Goal: Task Accomplishment & Management: Complete application form

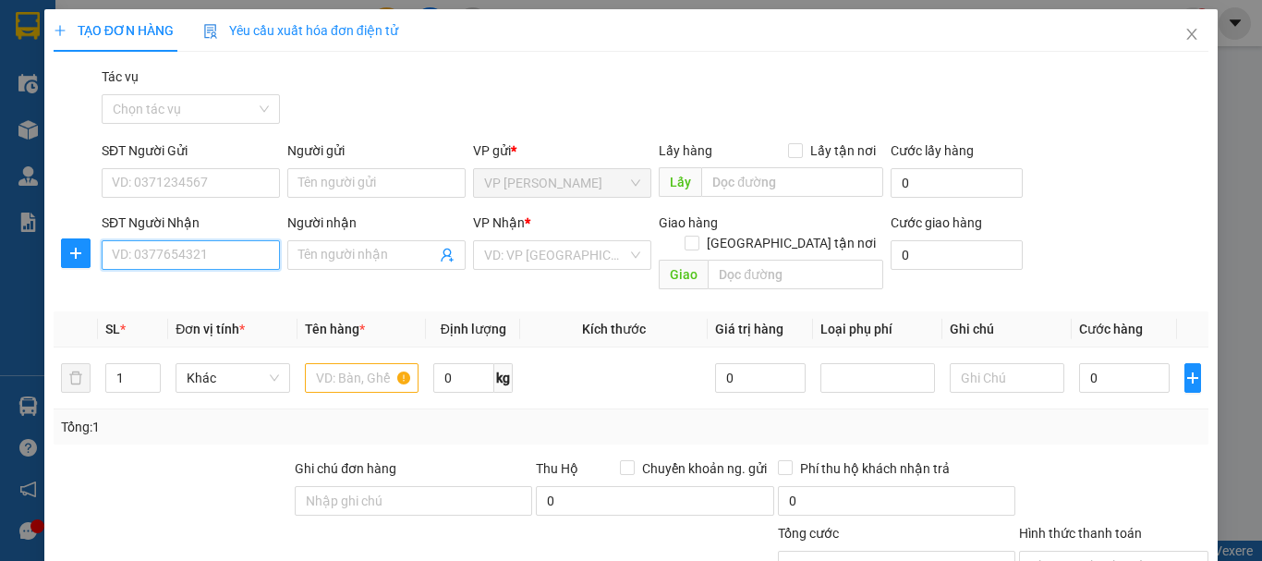
click at [245, 262] on input "SĐT Người Nhận" at bounding box center [191, 255] width 178 height 30
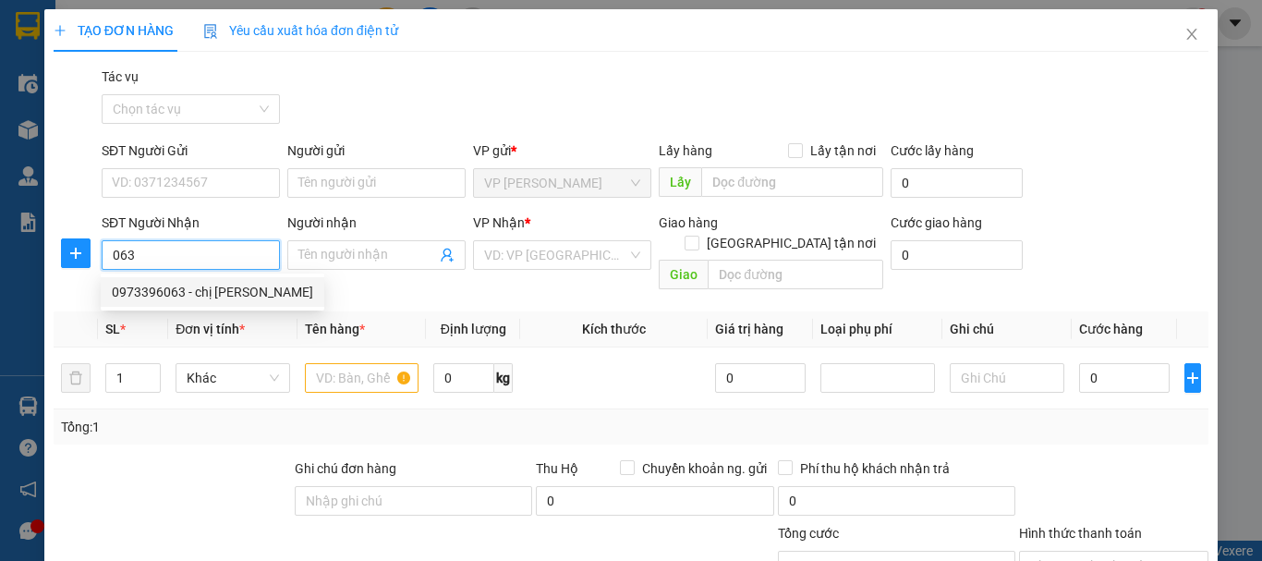
click at [236, 294] on div "0973396063 - chị [PERSON_NAME]" at bounding box center [212, 292] width 201 height 20
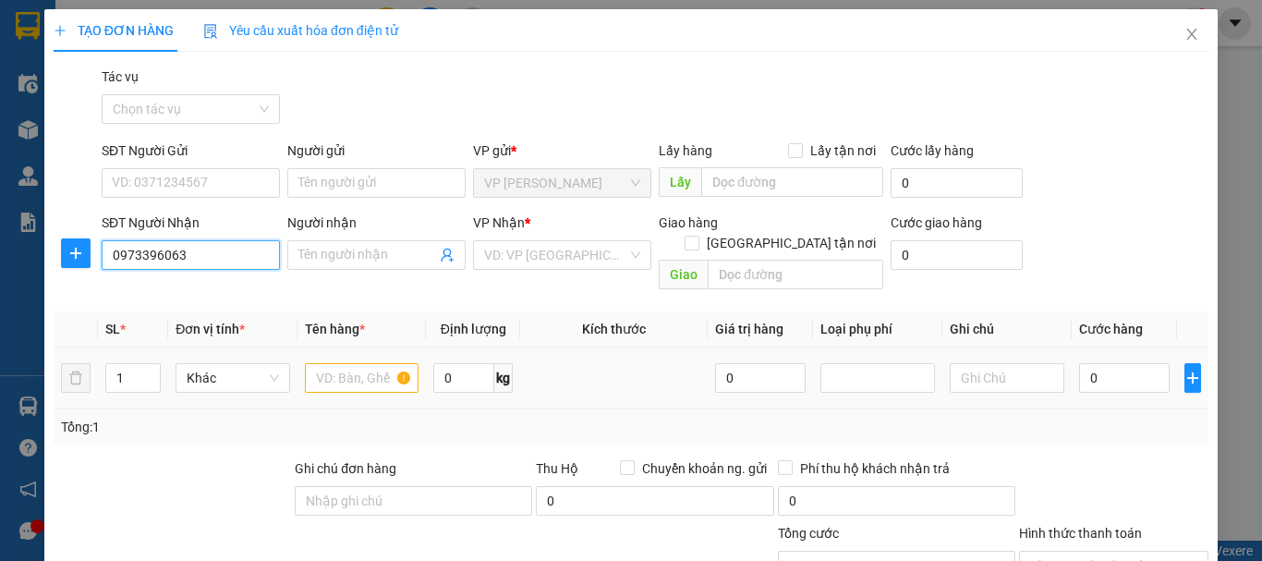
type input "0973396063"
click at [351, 364] on div at bounding box center [362, 377] width 115 height 37
type input "chị [PERSON_NAME]"
checkbox input "true"
type input "36 [PERSON_NAME] tp [GEOGRAPHIC_DATA]"
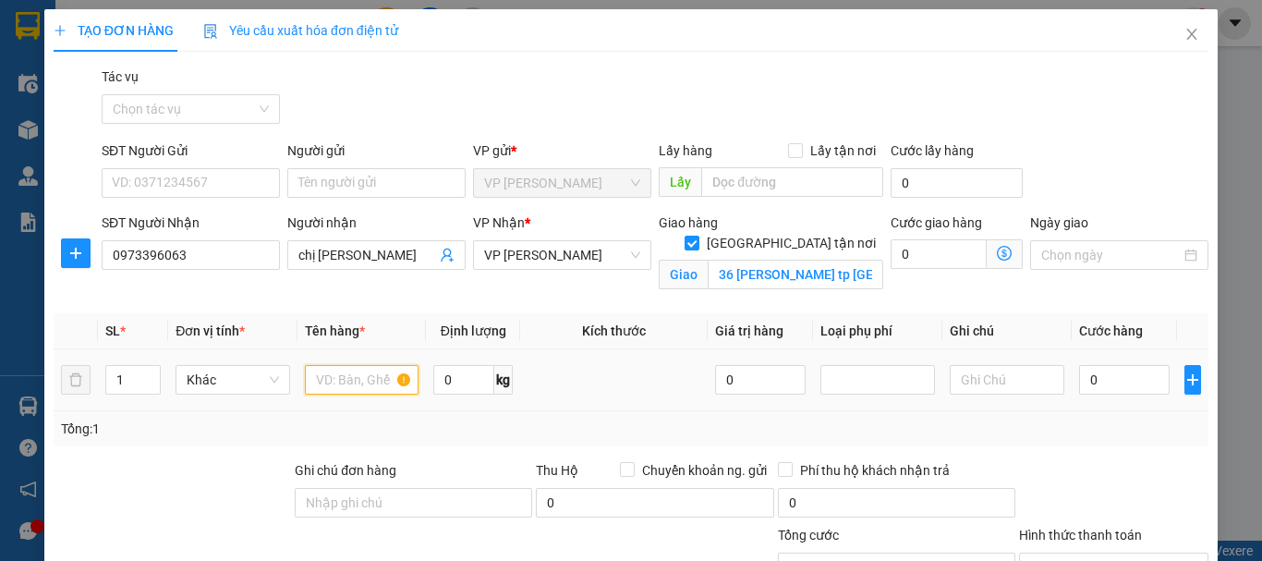
click at [364, 379] on input "text" at bounding box center [362, 380] width 115 height 30
type input "1k"
click at [1079, 375] on input "0" at bounding box center [1124, 380] width 91 height 30
type input "5"
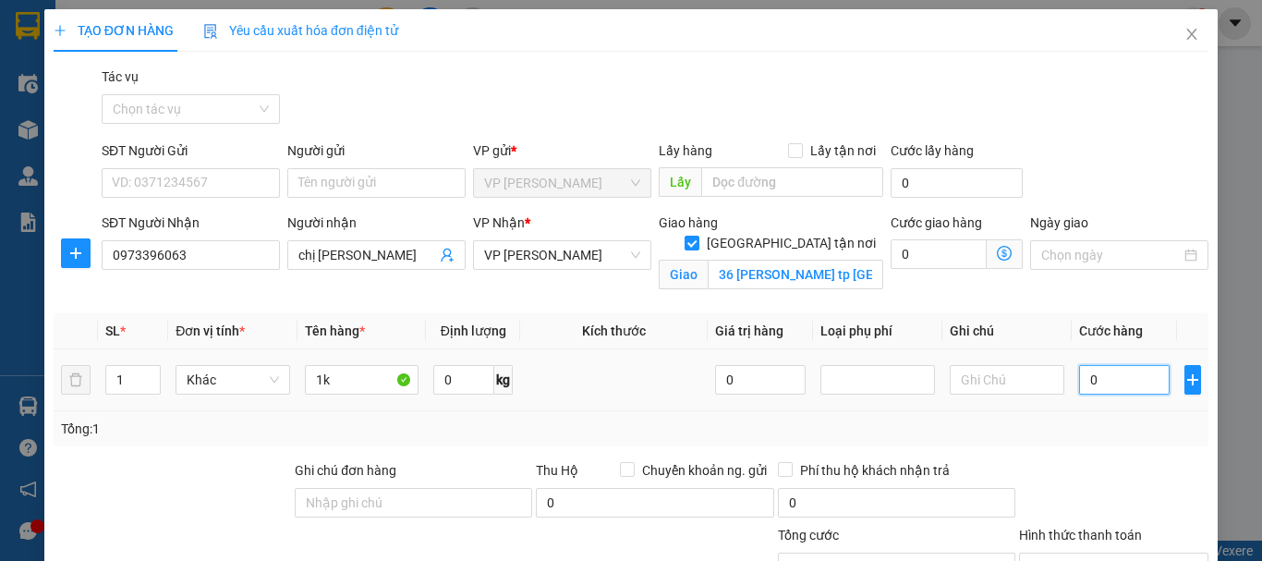
type input "5"
type input "50"
type input "500"
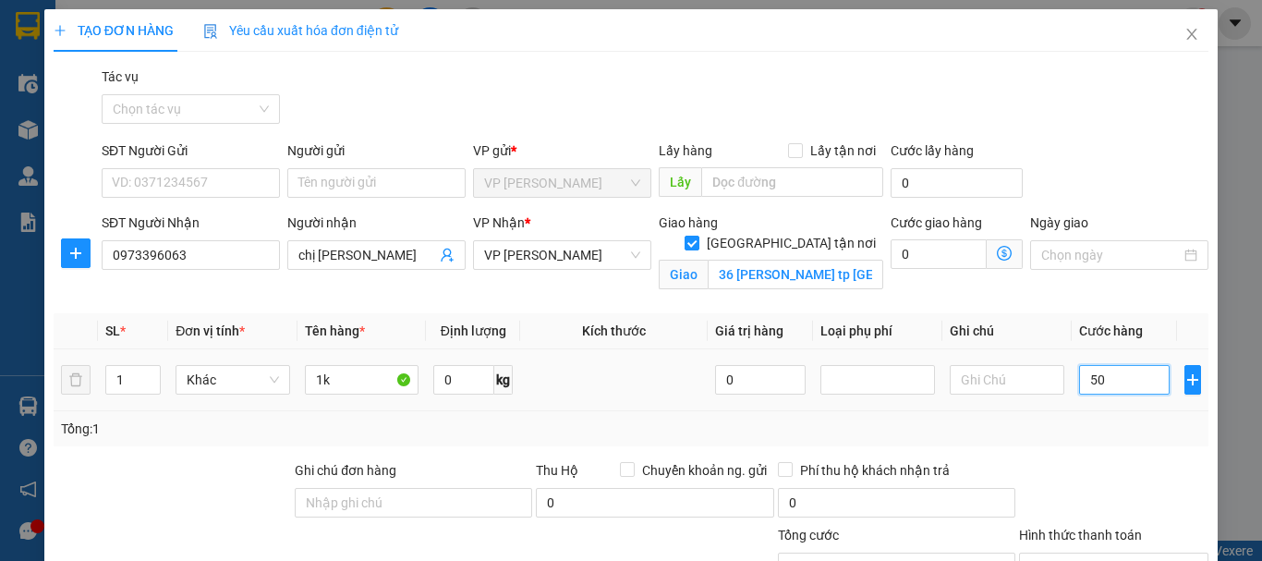
type input "500"
type input "5.000"
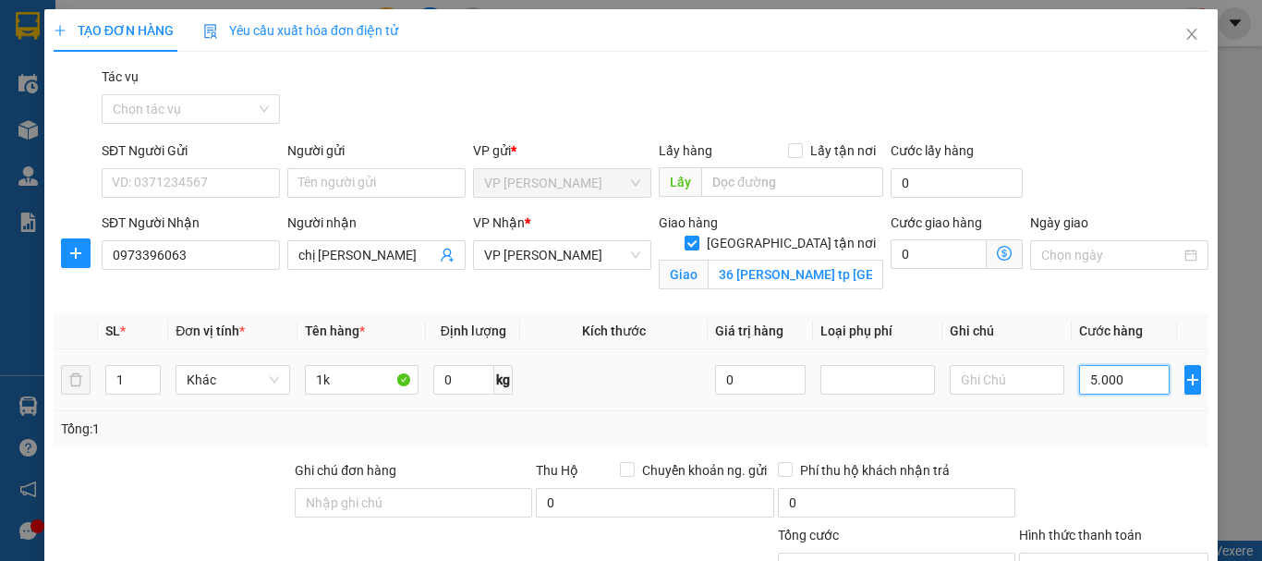
type input "50.000"
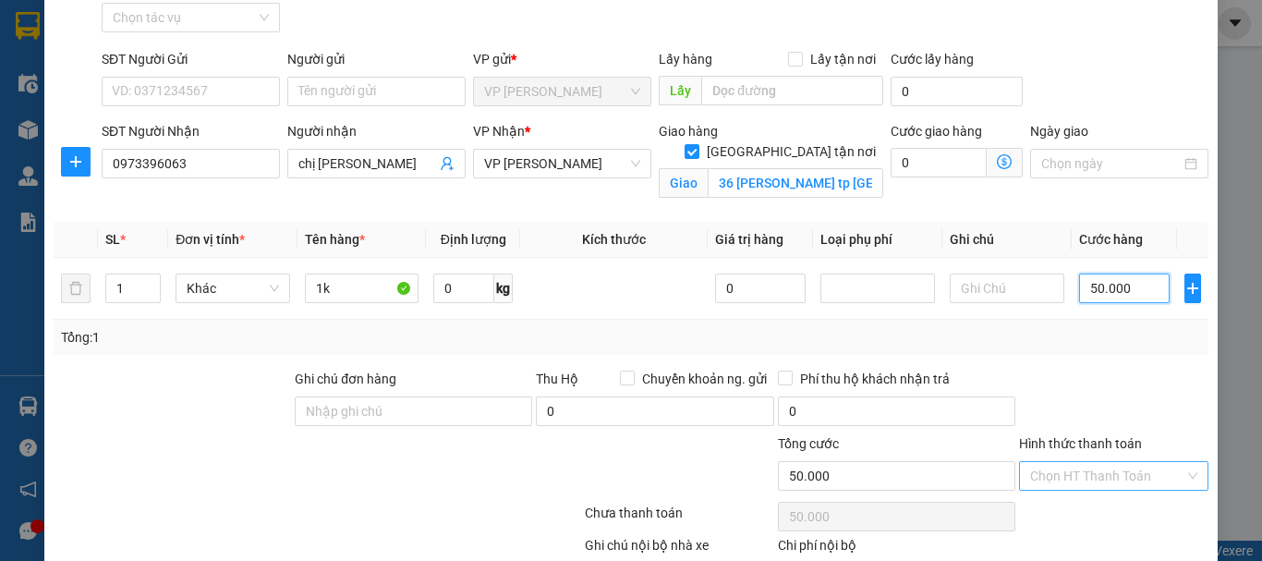
scroll to position [202, 0]
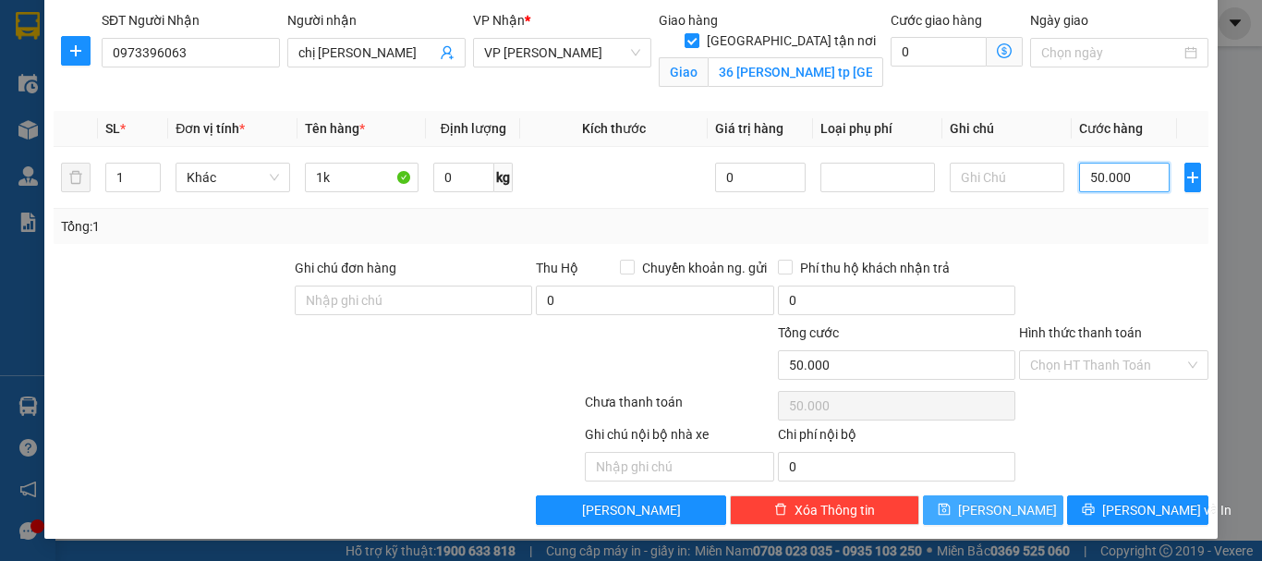
type input "50.000"
drag, startPoint x: 1013, startPoint y: 511, endPoint x: 615, endPoint y: 433, distance: 405.7
click at [1013, 511] on button "[PERSON_NAME]" at bounding box center [993, 510] width 141 height 30
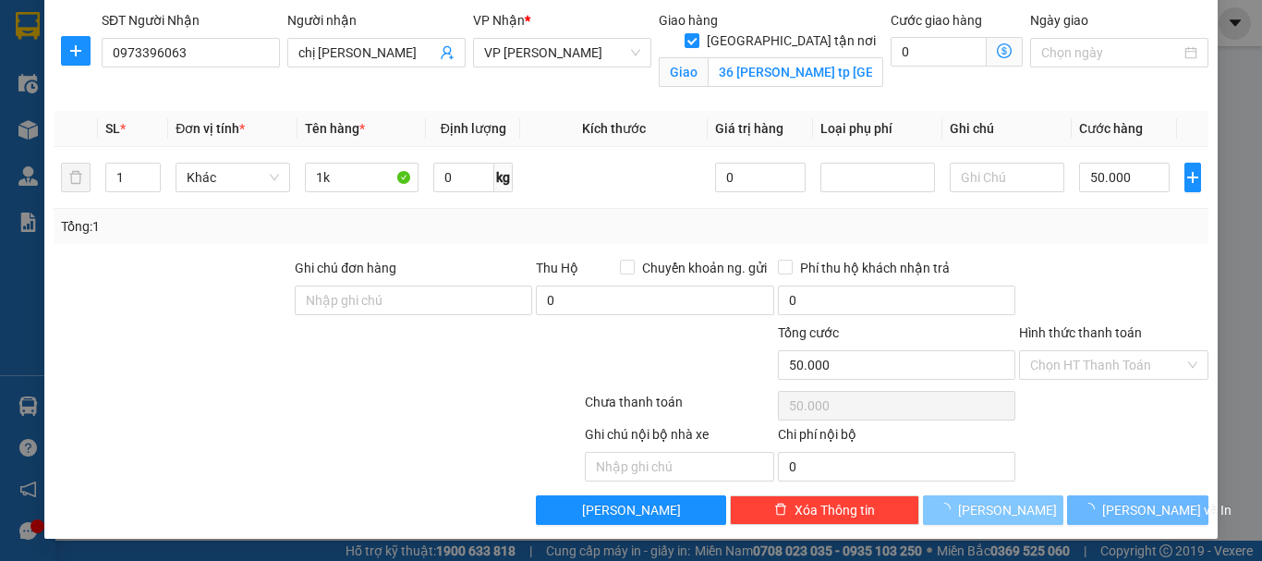
checkbox input "false"
type input "0"
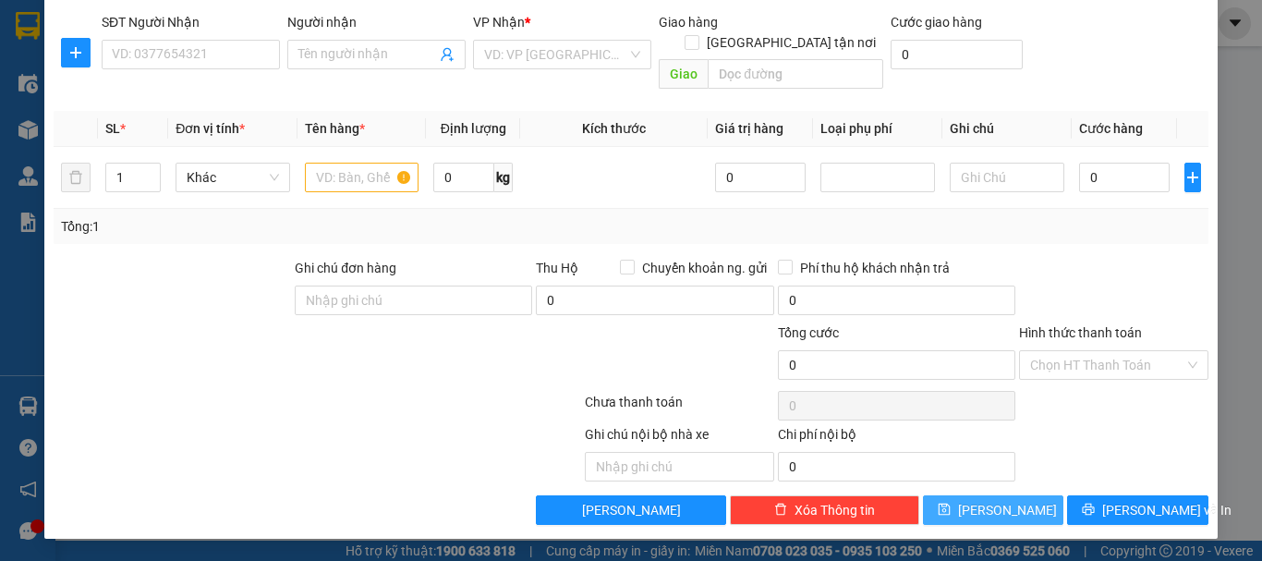
scroll to position [180, 0]
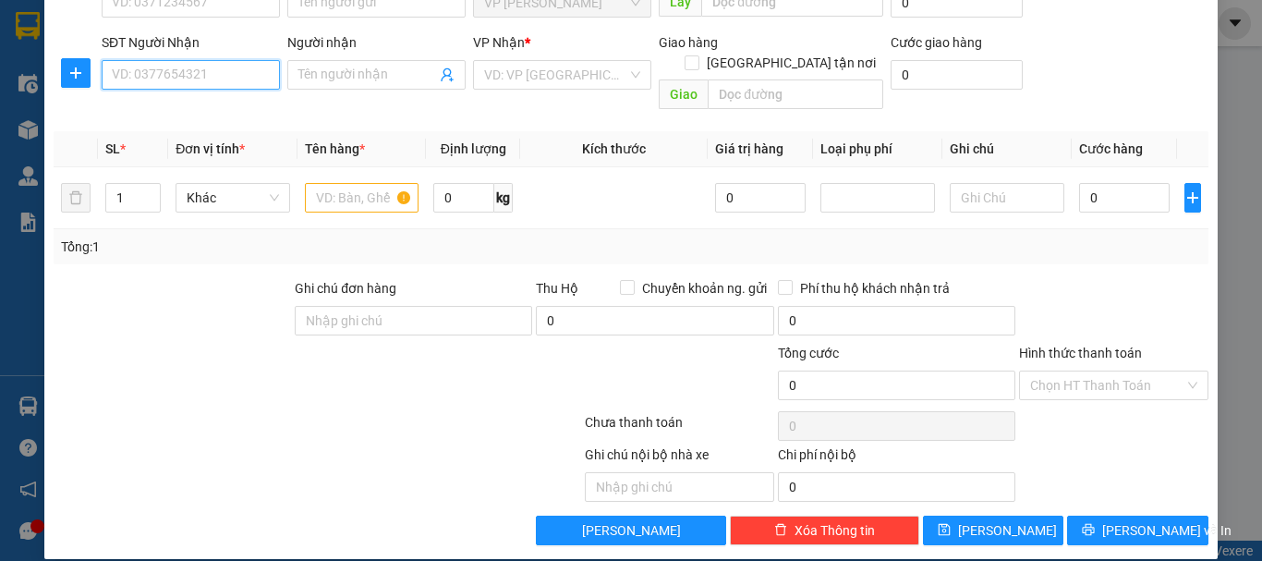
click at [231, 73] on input "SĐT Người Nhận" at bounding box center [191, 75] width 178 height 30
click at [195, 118] on div "0969626556 - c thơ" at bounding box center [189, 112] width 154 height 20
type input "0969626556"
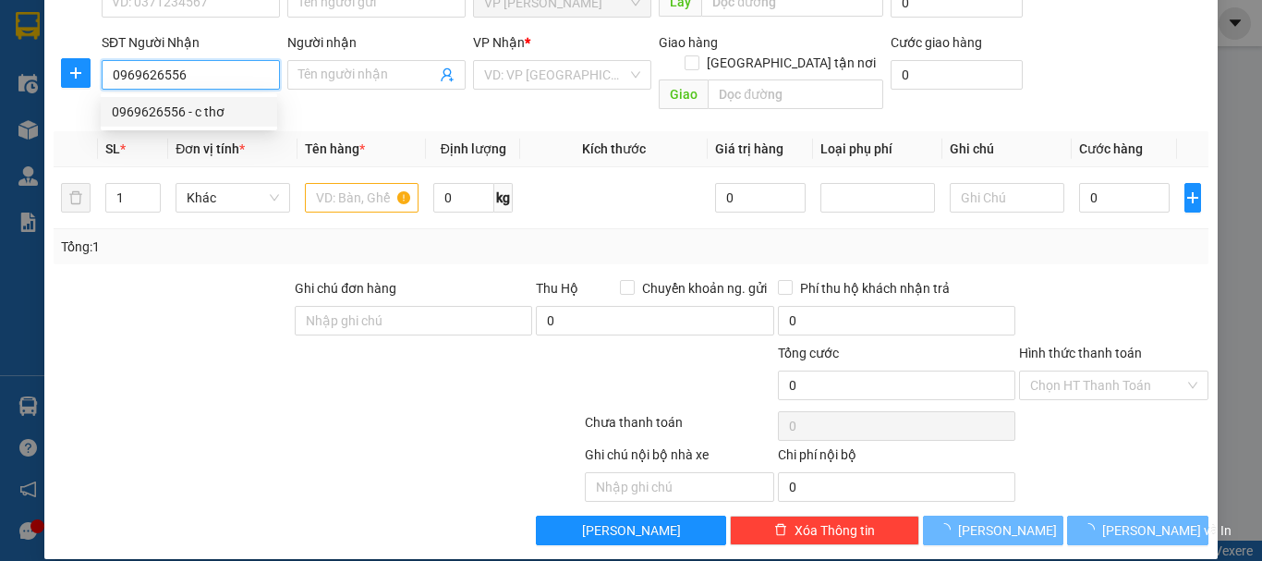
type input "c thơ"
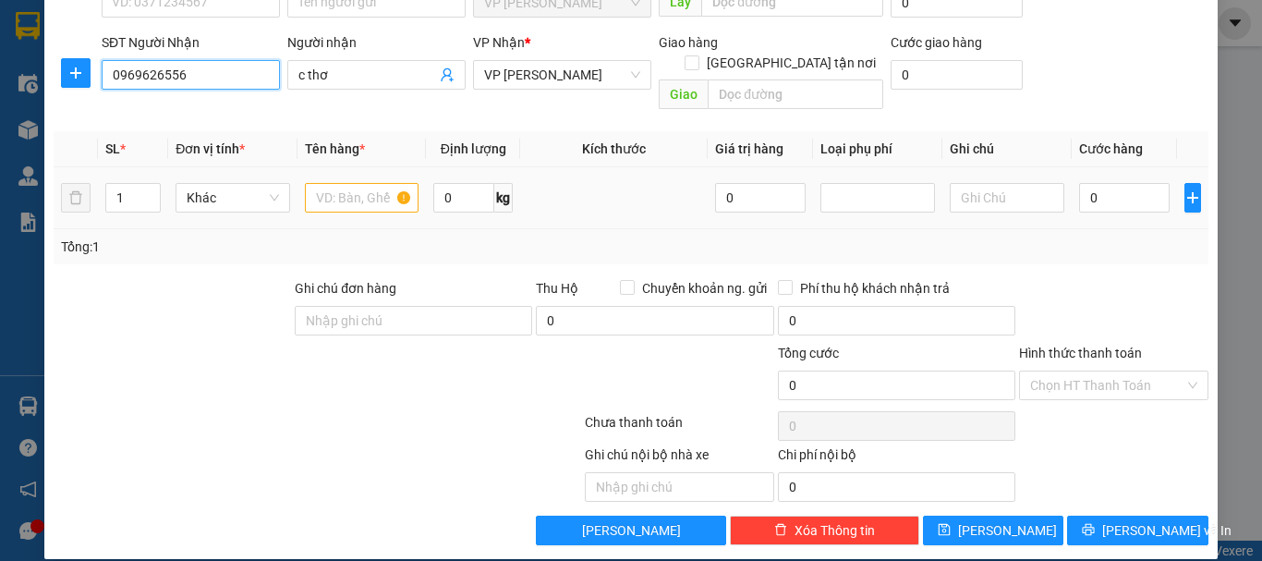
type input "0969626556"
click at [356, 183] on input "text" at bounding box center [362, 198] width 115 height 30
type input "1xop"
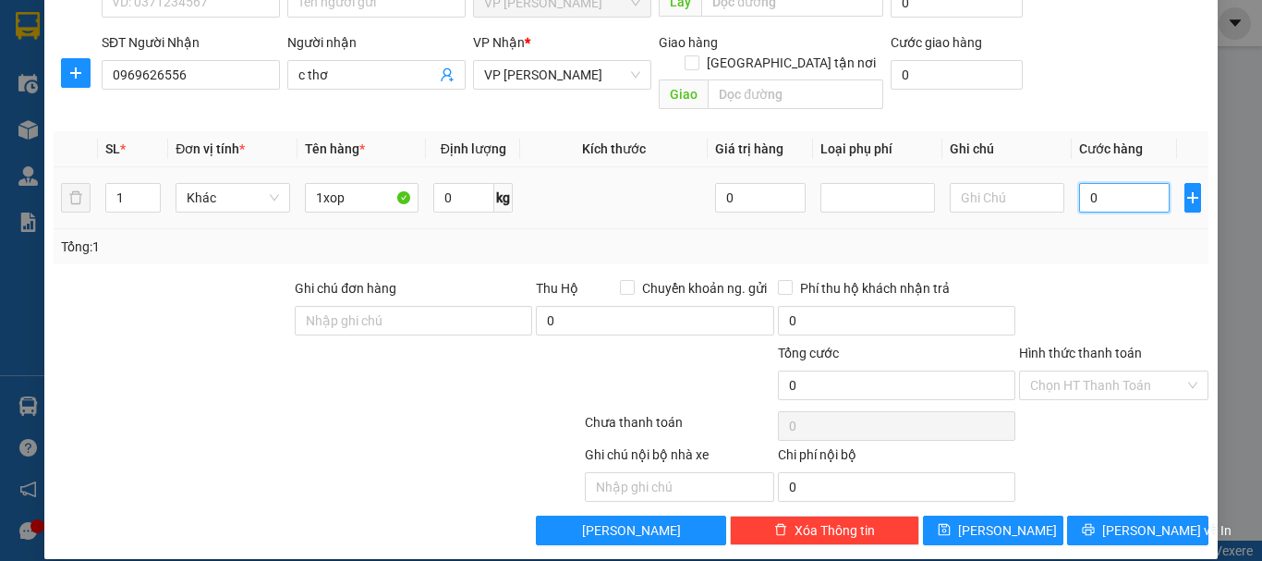
click at [1079, 183] on input "0" at bounding box center [1124, 198] width 91 height 30
type input "5"
type input "50"
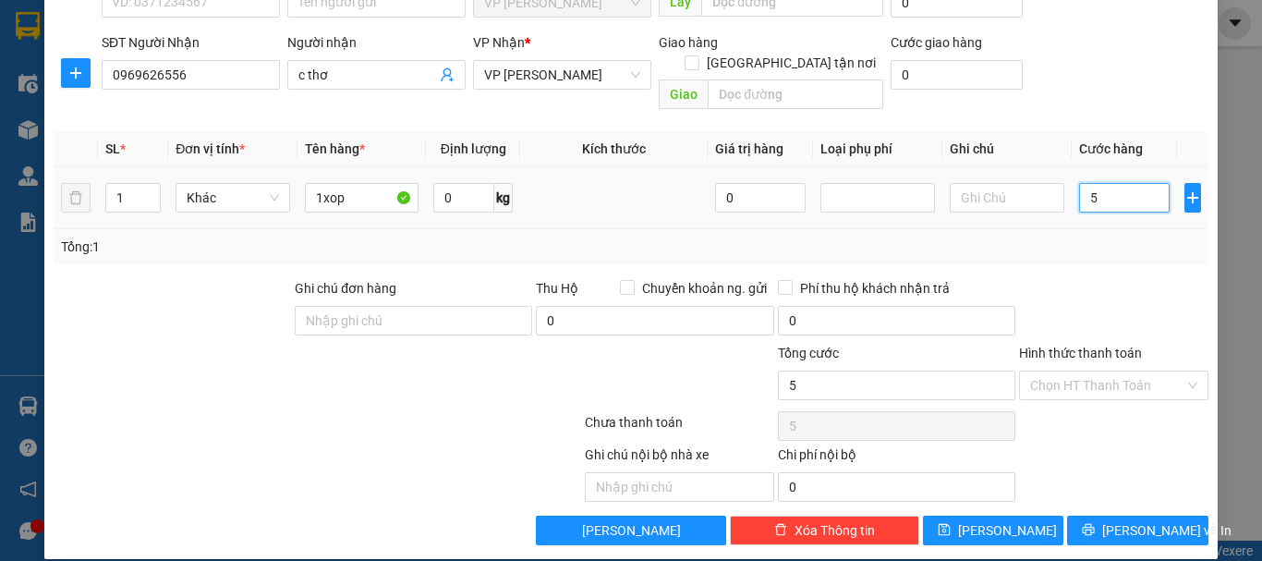
type input "50"
type input "500"
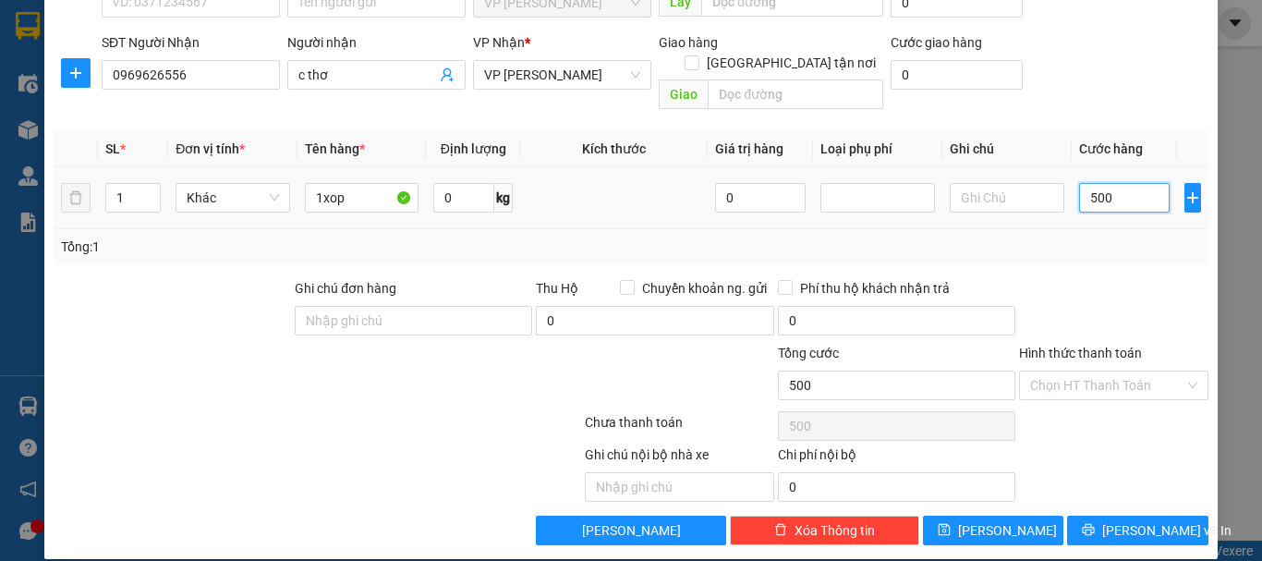
type input "5.000"
type input "50.000"
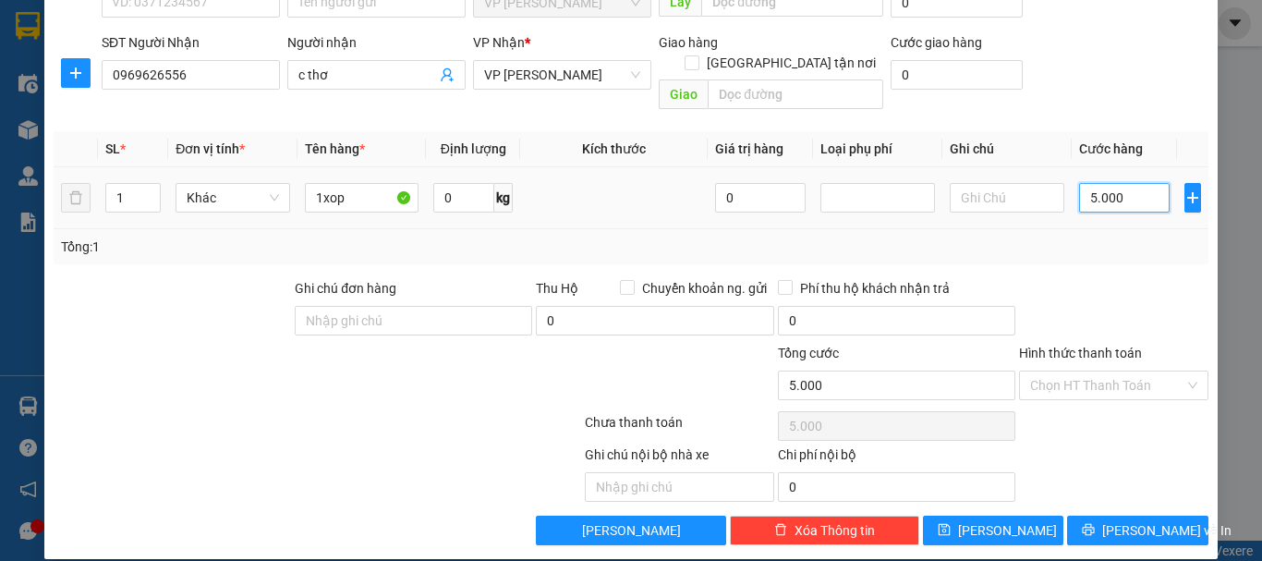
type input "50.000"
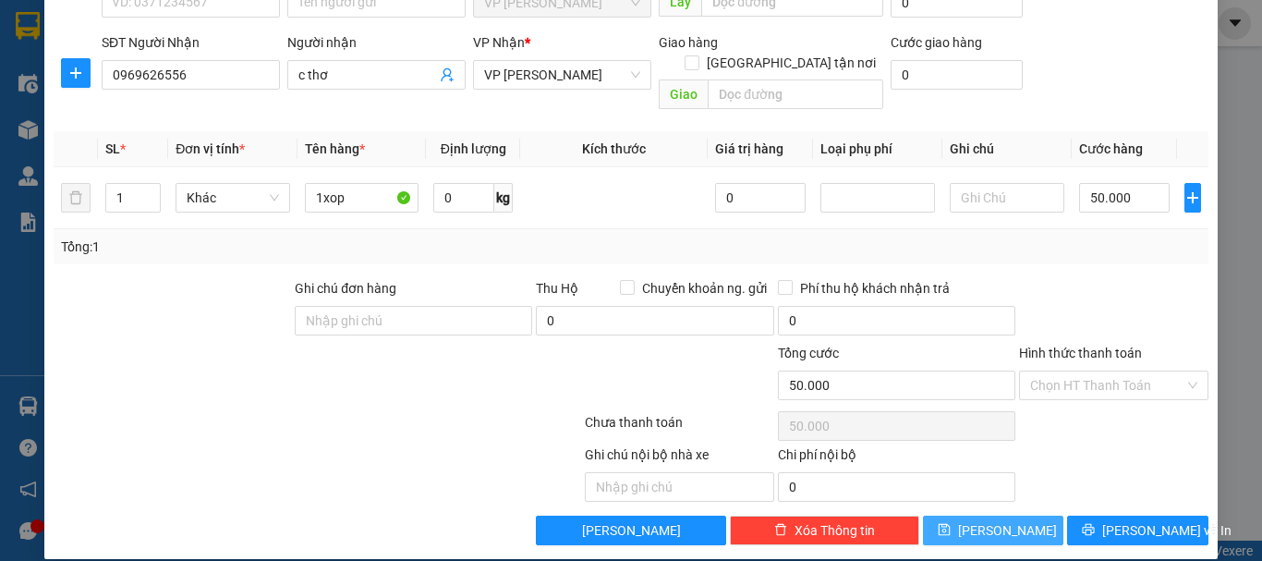
click at [1001, 520] on span "[PERSON_NAME]" at bounding box center [1007, 530] width 99 height 20
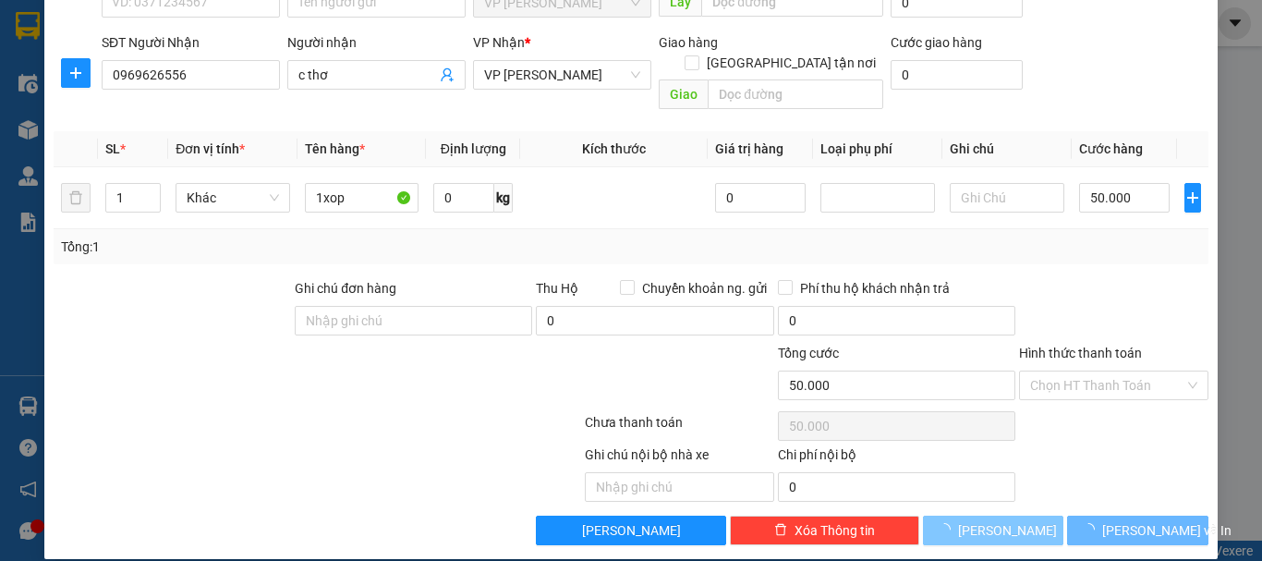
type input "0"
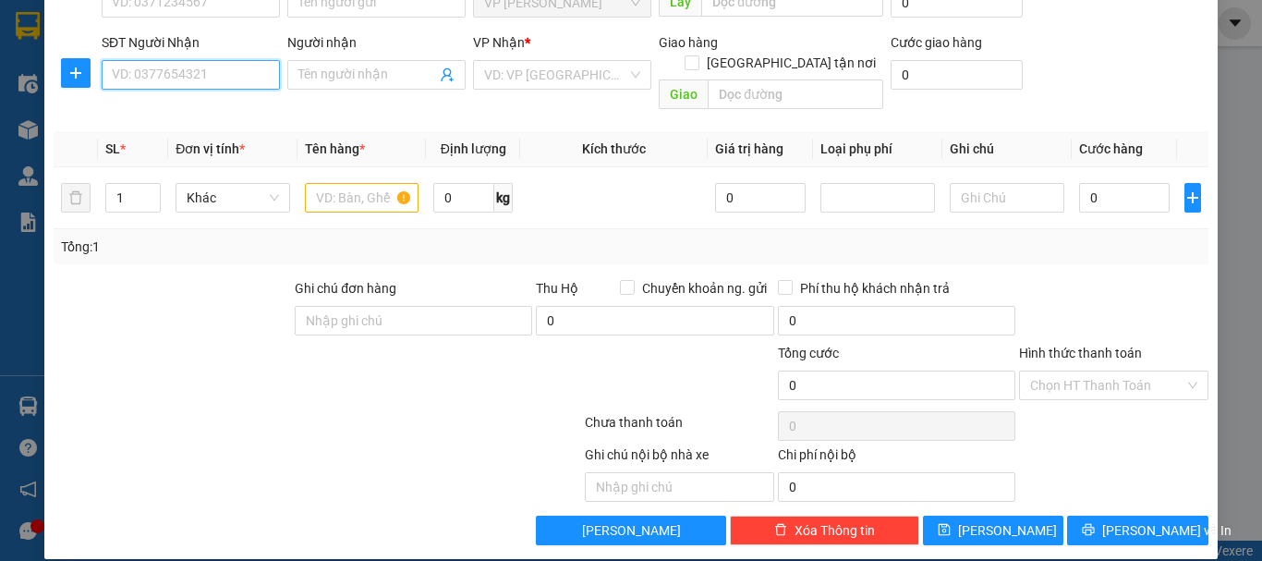
click at [188, 72] on input "SĐT Người Nhận" at bounding box center [191, 75] width 178 height 30
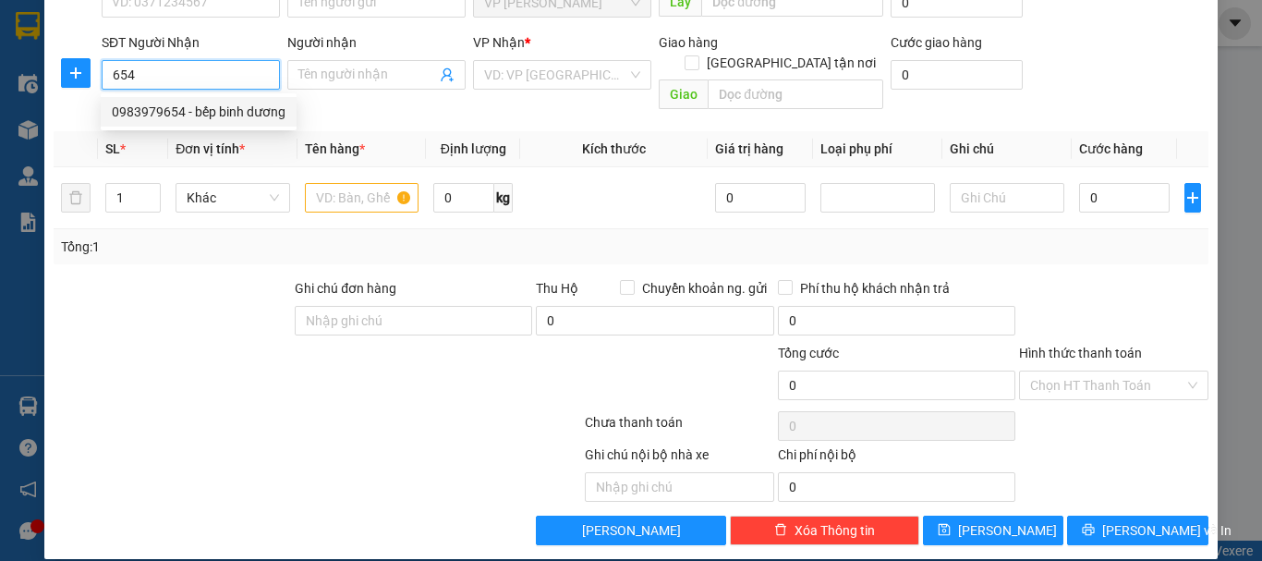
click at [213, 103] on div "0983979654 - bếp binh dương" at bounding box center [199, 112] width 174 height 20
type input "0983979654"
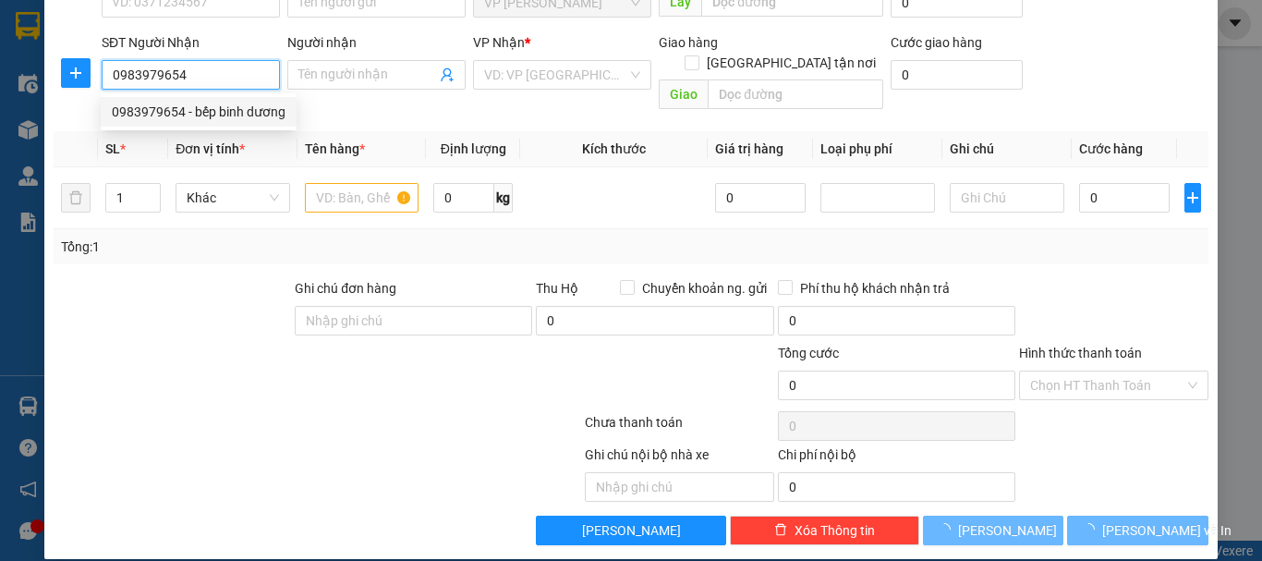
type input "bếp binh dương"
checkbox input "true"
type input "391 [PERSON_NAME]"
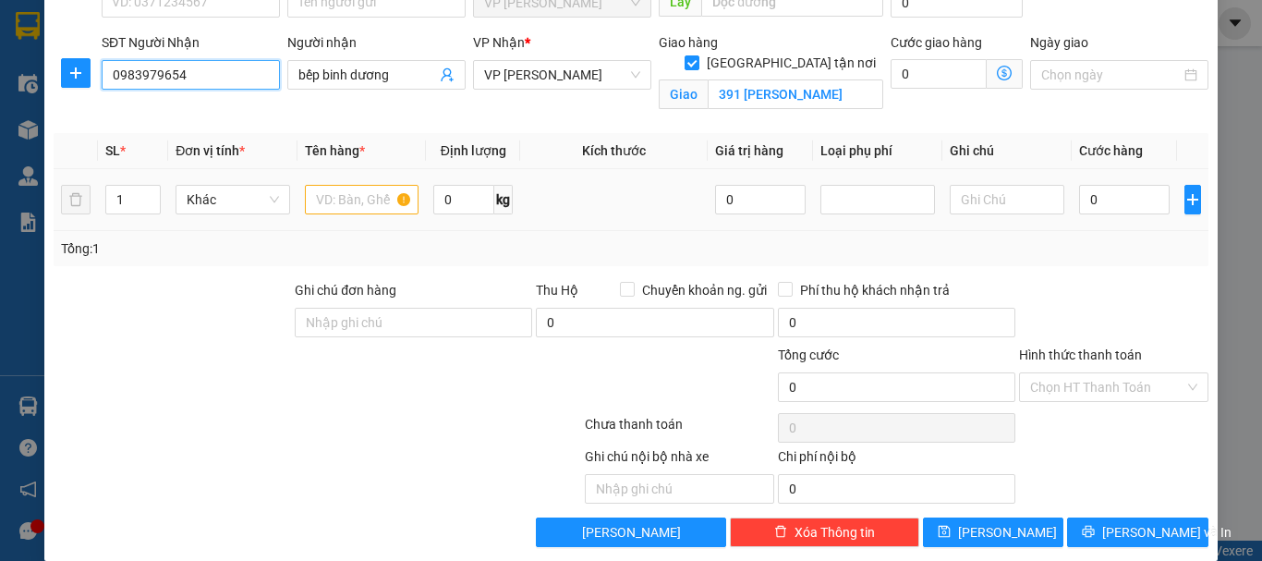
type input "0983979654"
click at [343, 198] on input "text" at bounding box center [362, 200] width 115 height 30
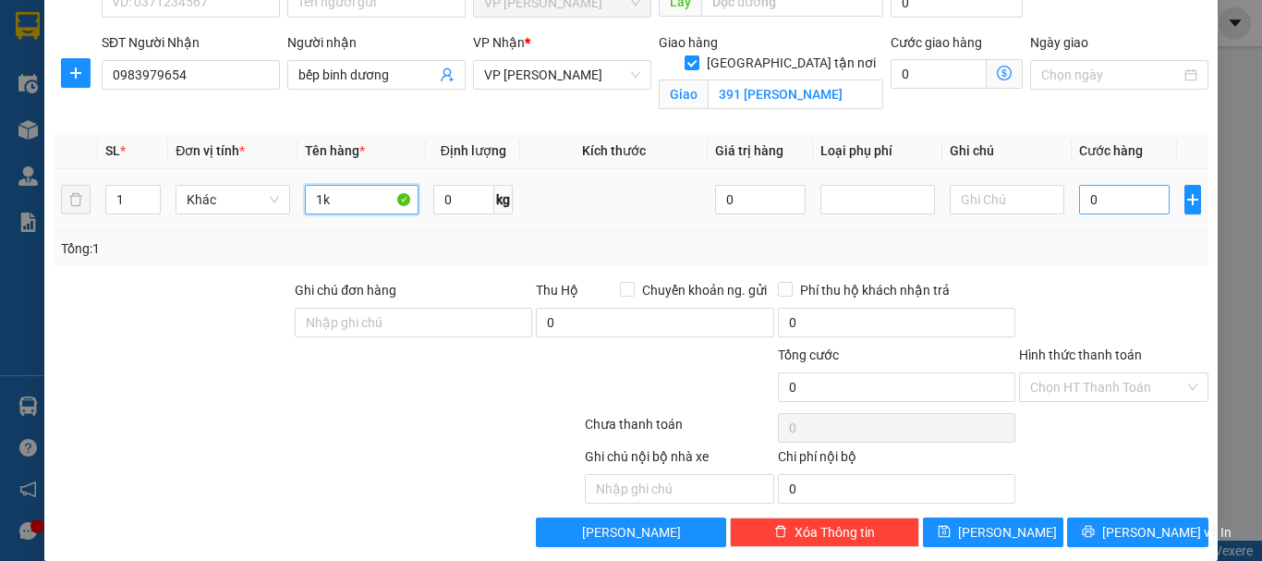
type input "1k"
click at [1079, 198] on input "0" at bounding box center [1124, 200] width 91 height 30
type input "5"
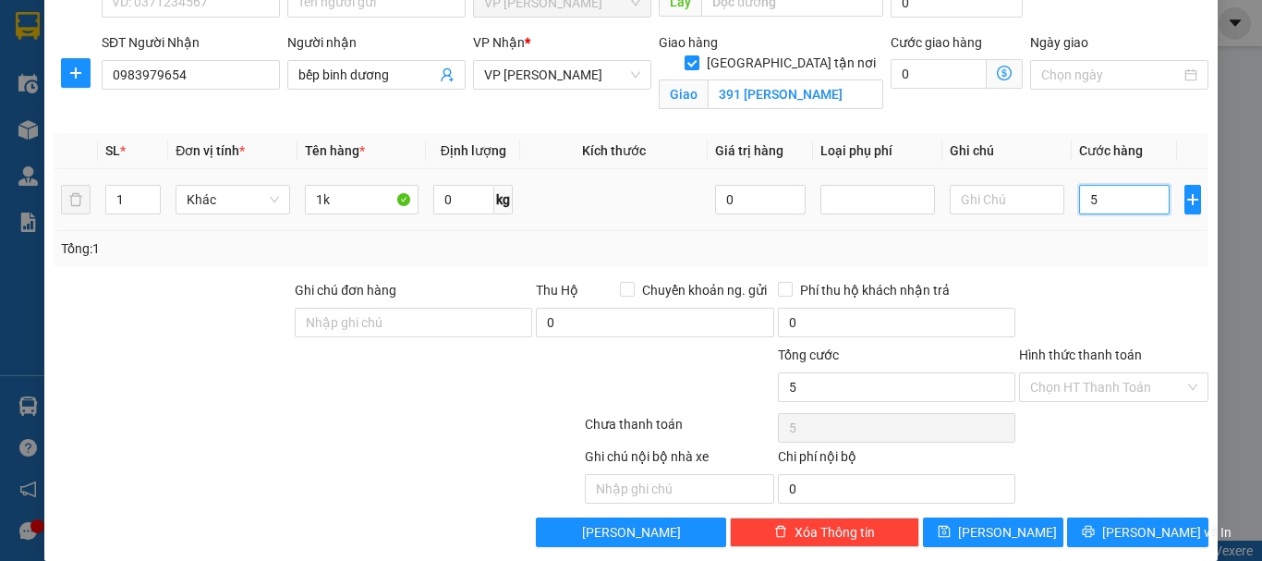
type input "50"
type input "500"
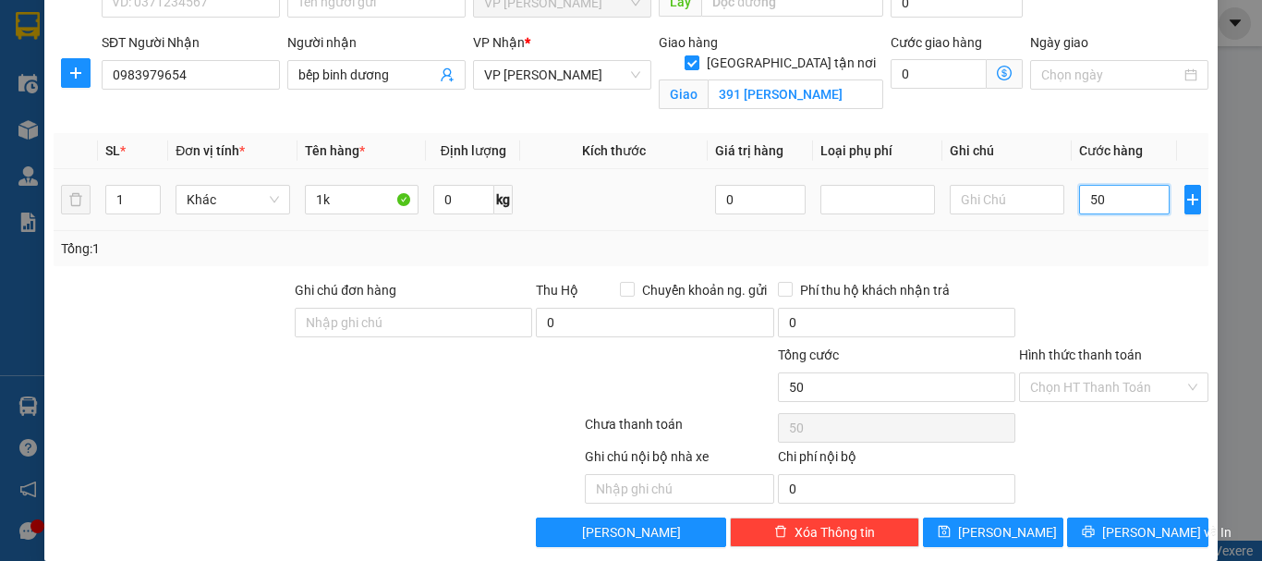
type input "500"
type input "5.000"
type input "50.000"
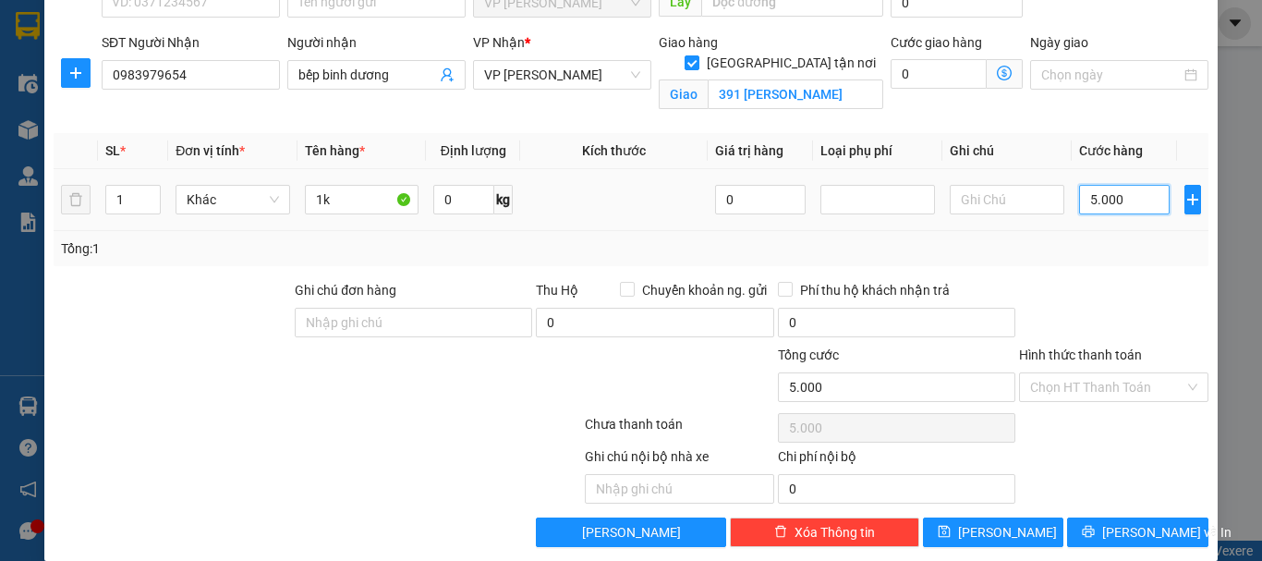
type input "50.000"
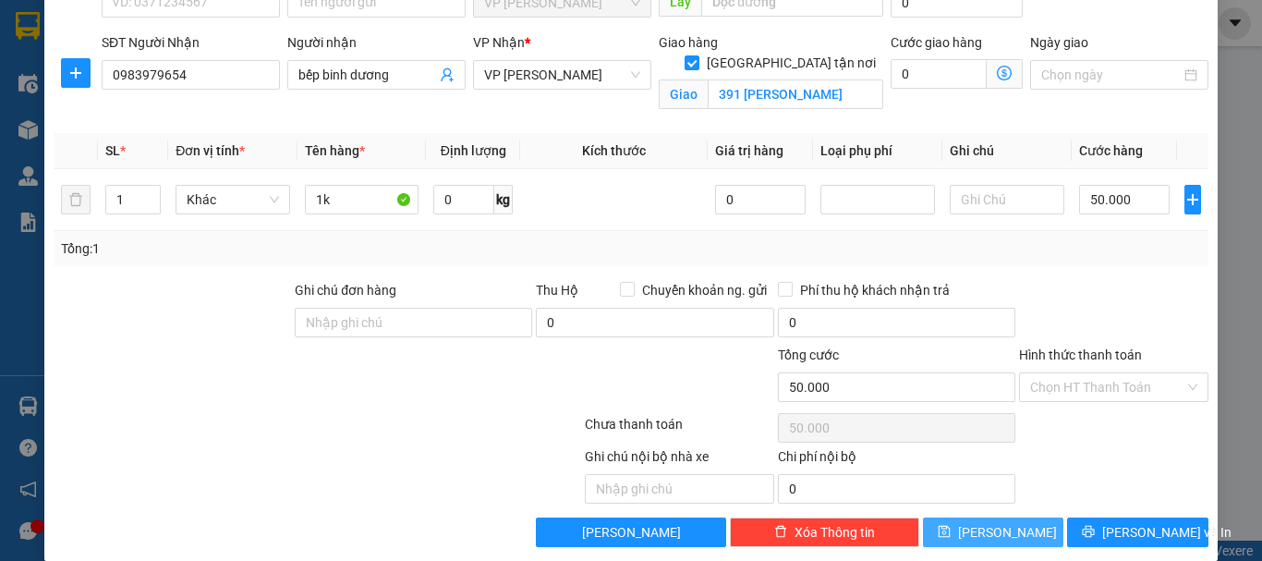
click at [989, 533] on span "[PERSON_NAME]" at bounding box center [1007, 532] width 99 height 20
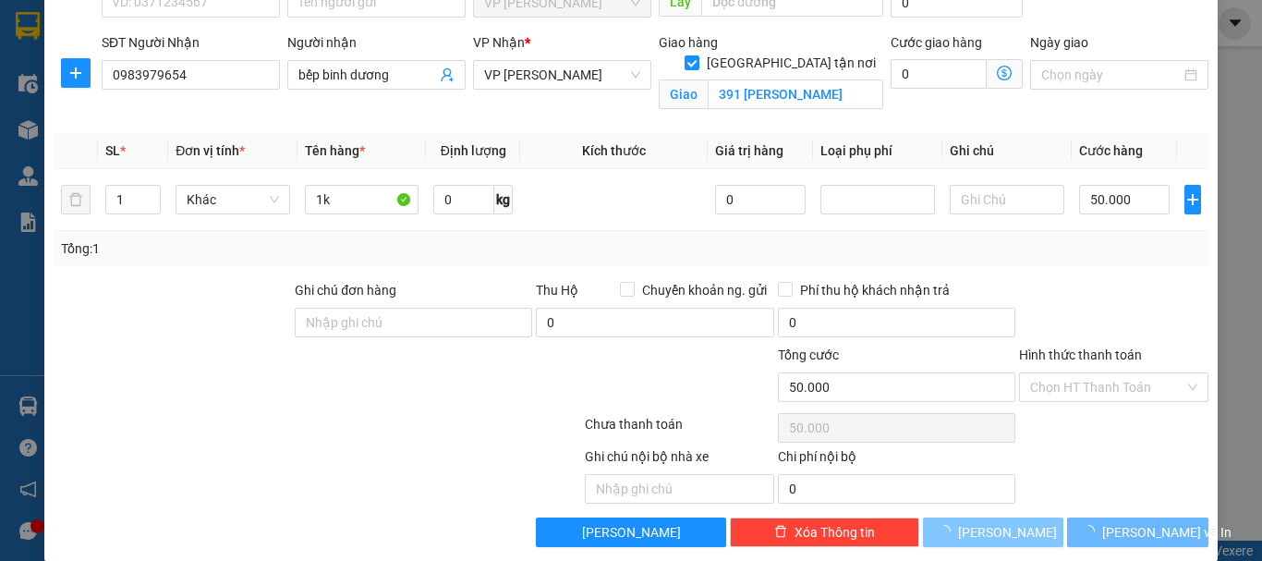
checkbox input "false"
type input "0"
